Goal: Transaction & Acquisition: Purchase product/service

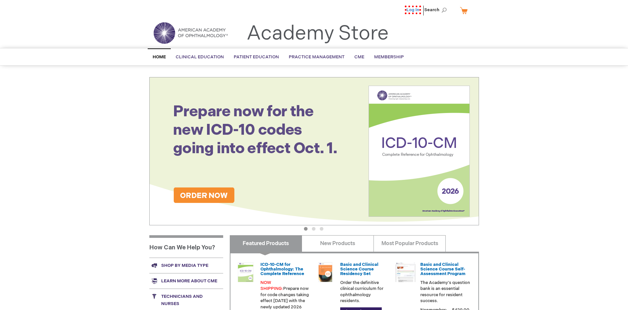
click at [415, 10] on link "Log In" at bounding box center [413, 10] width 16 height 9
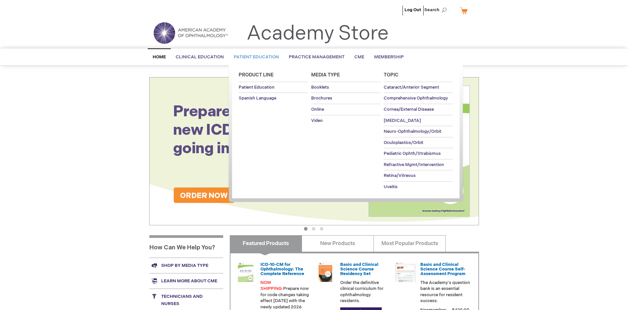
click at [255, 57] on span "Patient Education" at bounding box center [256, 56] width 45 height 5
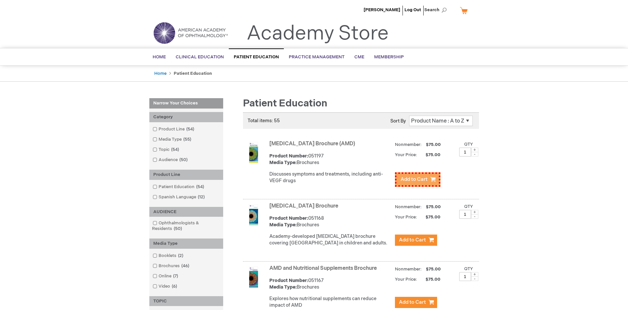
click at [416, 178] on span "Add to Cart" at bounding box center [414, 179] width 27 height 6
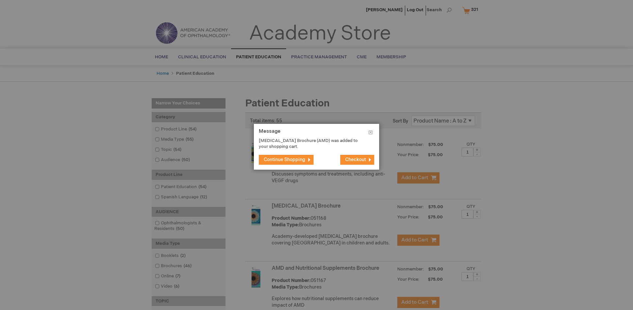
click at [285, 160] on span "Continue Shopping" at bounding box center [285, 160] width 42 height 6
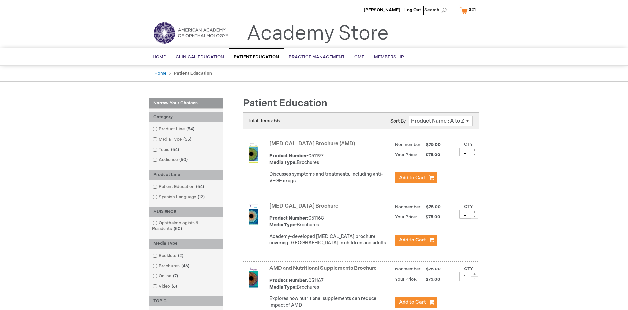
click at [325, 272] on link "AMD and Nutritional Supplements Brochure" at bounding box center [323, 269] width 108 height 6
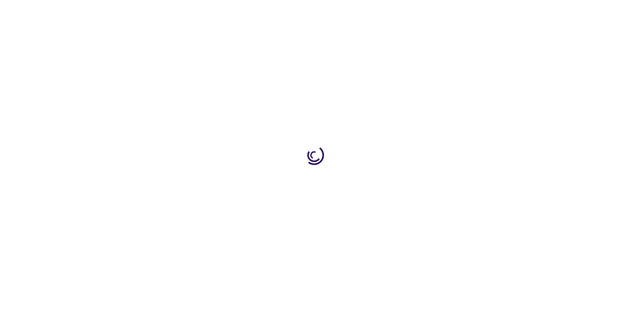
type input "1"
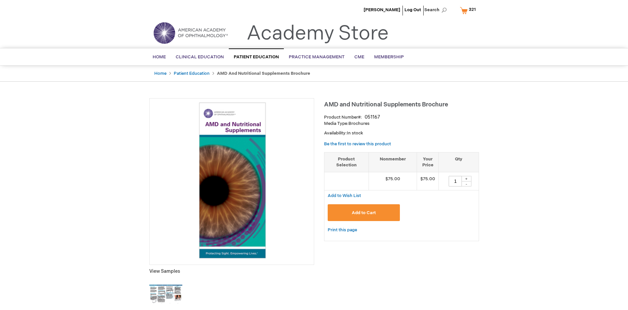
click at [364, 213] on span "Add to Cart" at bounding box center [364, 212] width 24 height 5
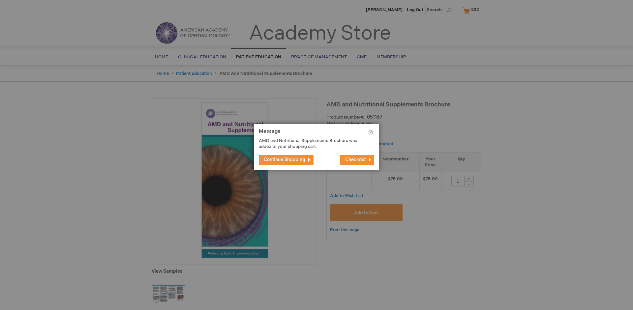
click at [285, 160] on span "Continue Shopping" at bounding box center [285, 160] width 42 height 6
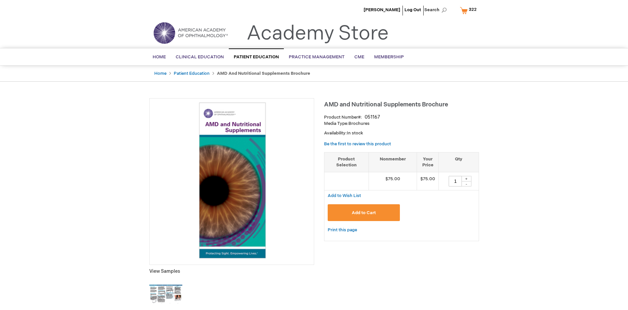
click at [469, 10] on span "322" at bounding box center [473, 9] width 8 height 5
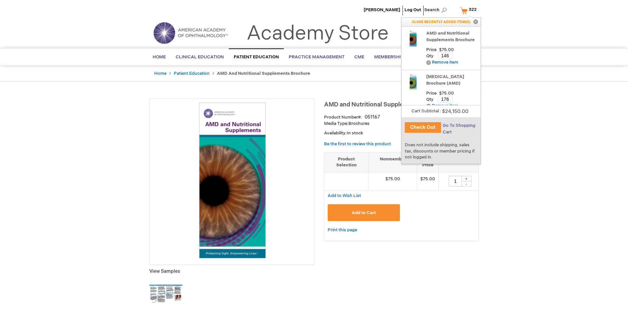
click at [458, 126] on span "Go To Shopping Cart" at bounding box center [459, 129] width 33 height 12
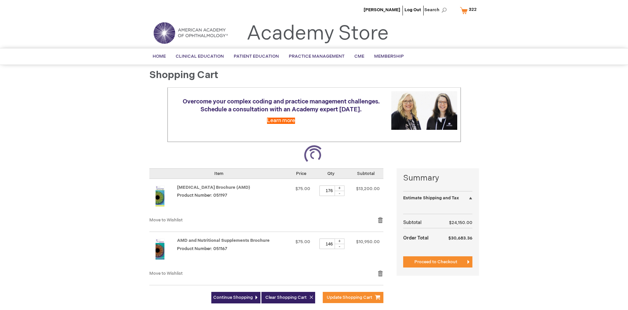
select select "US"
select select "41"
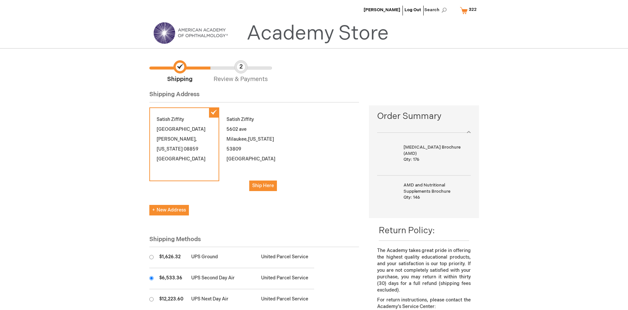
click at [151, 278] on input "radio" at bounding box center [151, 278] width 4 height 4
